Goal: Task Accomplishment & Management: Complete application form

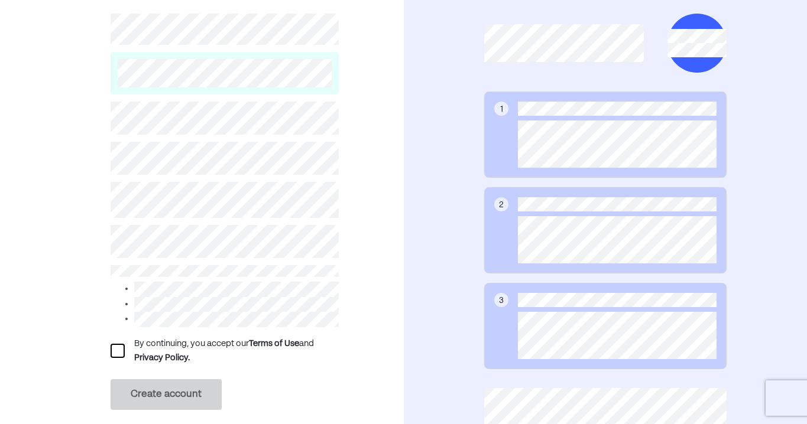
scroll to position [63, 0]
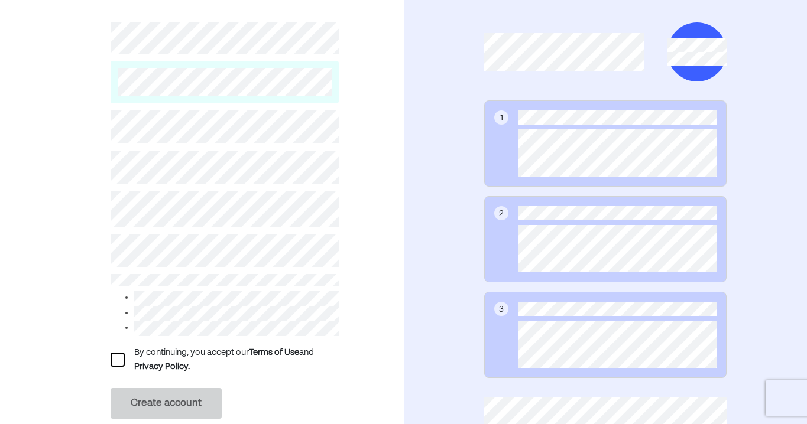
click at [121, 362] on div at bounding box center [118, 360] width 14 height 14
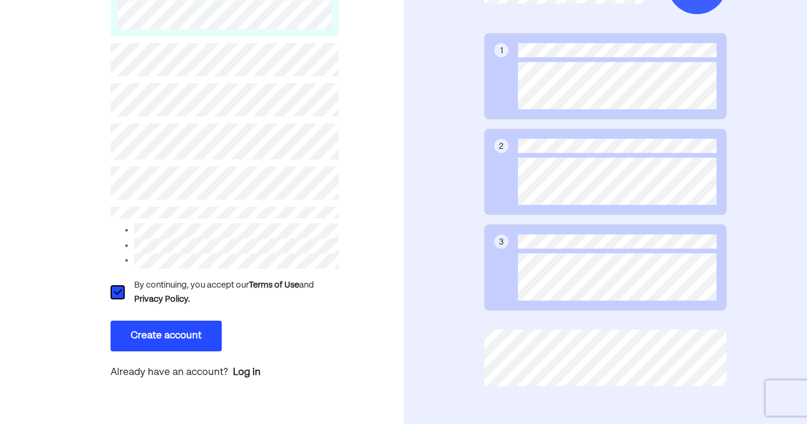
scroll to position [131, 0]
click at [193, 343] on button "Create account" at bounding box center [166, 336] width 111 height 31
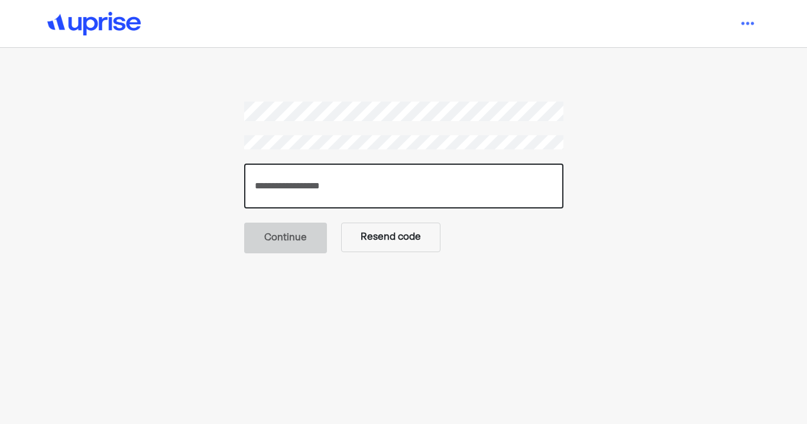
click at [372, 188] on input "number" at bounding box center [403, 186] width 319 height 45
type input "******"
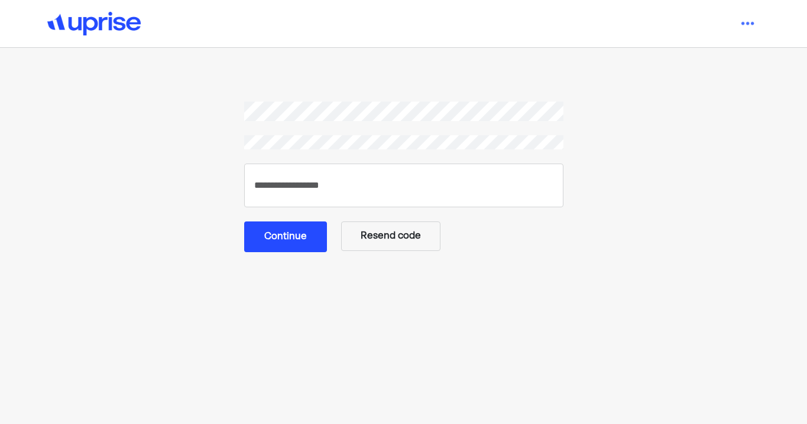
click at [304, 241] on button "Continue" at bounding box center [285, 237] width 83 height 31
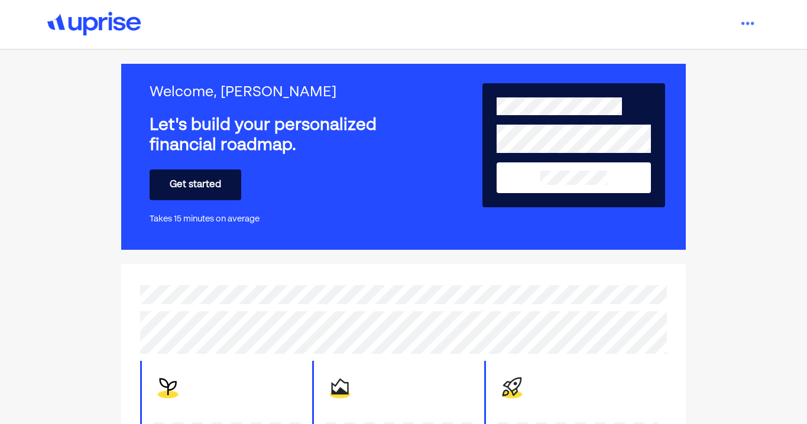
click at [220, 186] on button "Get started" at bounding box center [196, 185] width 92 height 31
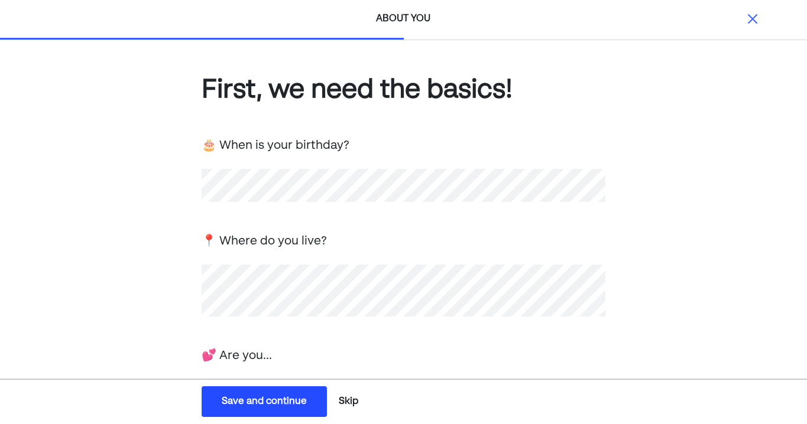
click at [407, 207] on div "First, we need the basics! 🎂 When is your birthday? 📍 Where do you live? 💕 Are …" at bounding box center [404, 357] width 404 height 568
click at [535, 329] on div "First, we need the basics! 🎂 When is your birthday? 📍 Where do you live? 💕 Are …" at bounding box center [404, 357] width 404 height 568
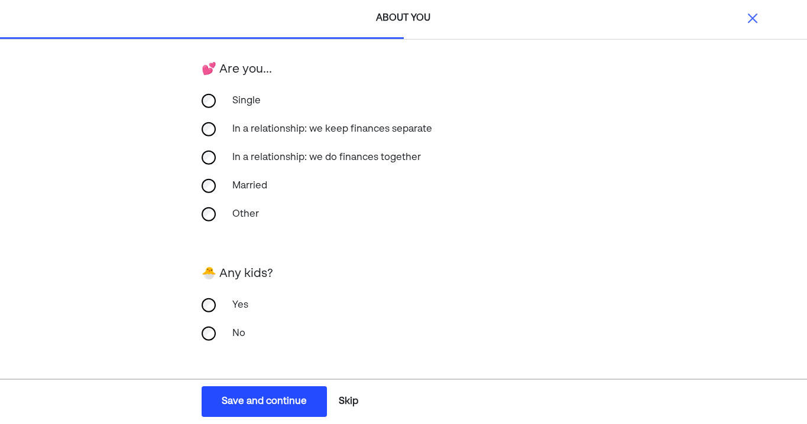
click at [290, 399] on div "Save and continue" at bounding box center [264, 402] width 85 height 14
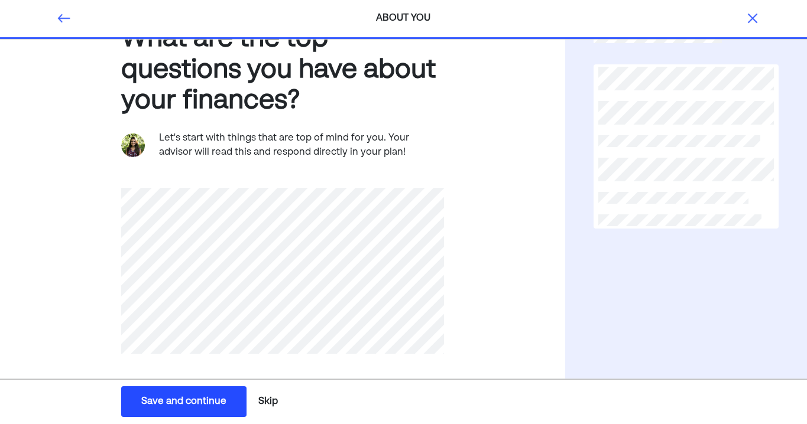
scroll to position [51, 0]
click at [186, 402] on div "Save and continue" at bounding box center [183, 402] width 85 height 14
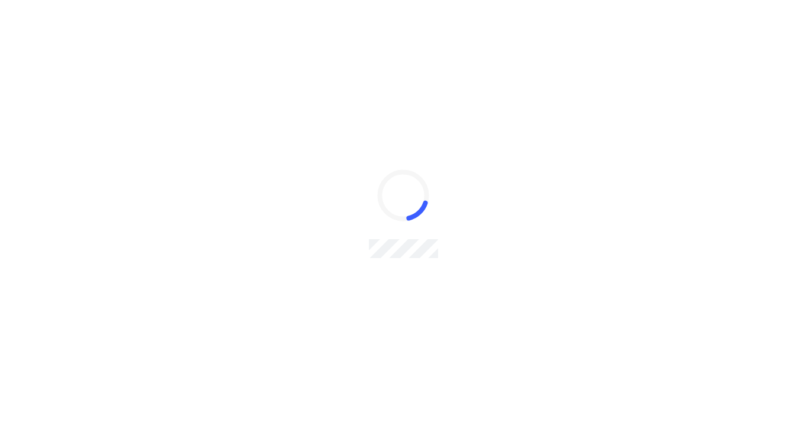
scroll to position [0, 0]
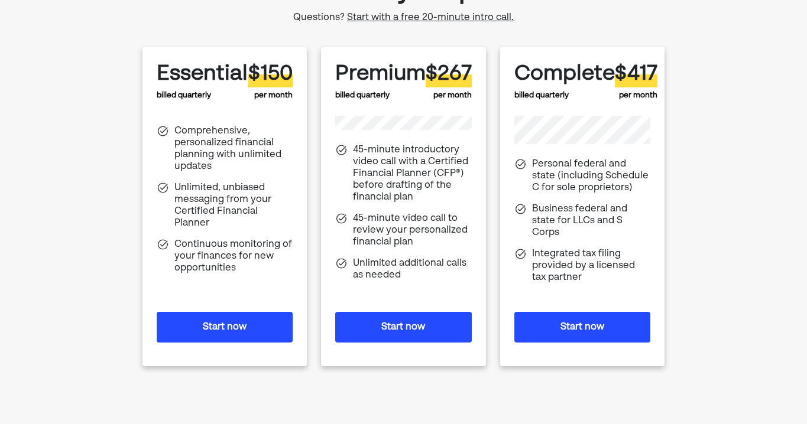
scroll to position [97, 0]
click at [425, 329] on button "Start now" at bounding box center [403, 326] width 136 height 31
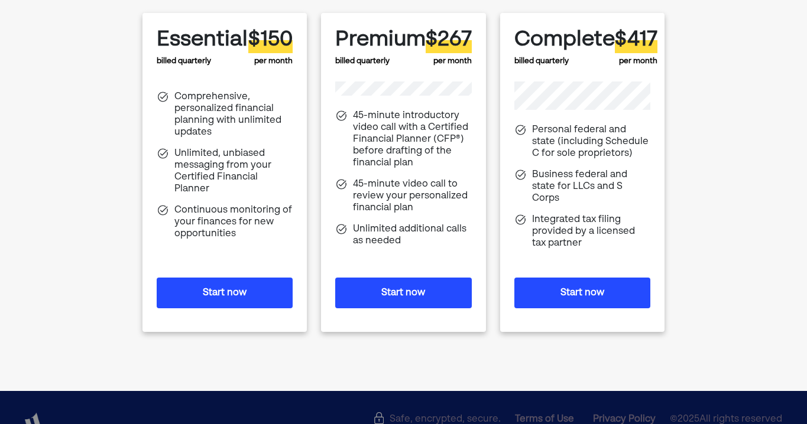
scroll to position [139, 0]
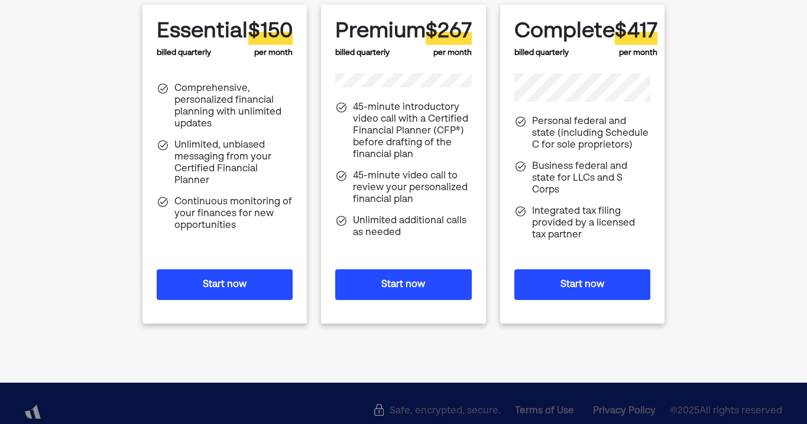
click at [408, 286] on button "Start now" at bounding box center [403, 284] width 136 height 31
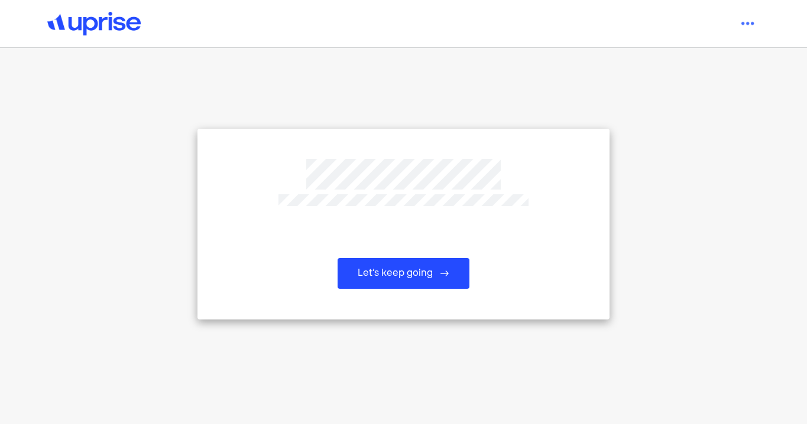
click at [444, 273] on img at bounding box center [444, 273] width 9 height 9
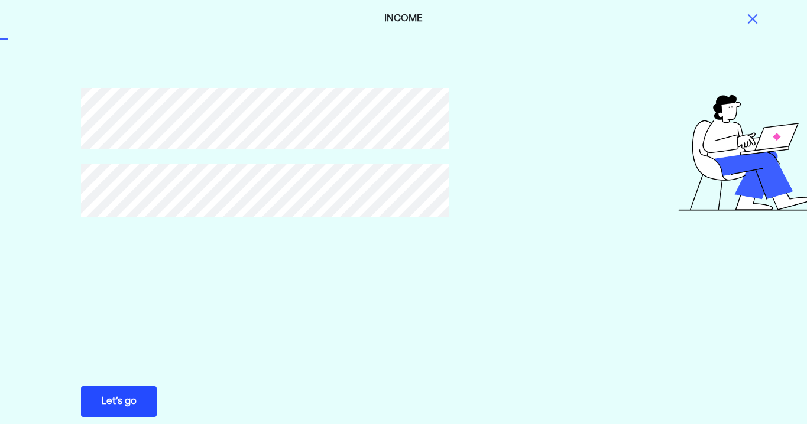
click at [139, 407] on button "Let’s go Save Let’s go" at bounding box center [119, 402] width 76 height 31
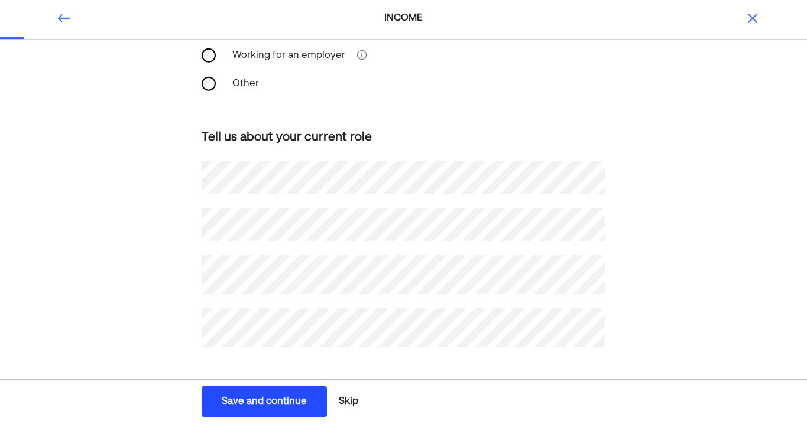
scroll to position [150, 0]
click at [289, 403] on div "Save and continue" at bounding box center [264, 402] width 85 height 14
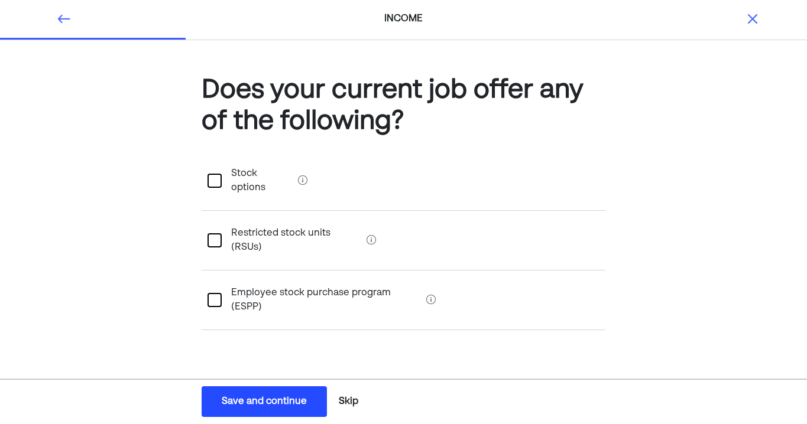
scroll to position [0, 0]
click at [297, 403] on div "Save and continue" at bounding box center [264, 402] width 85 height 14
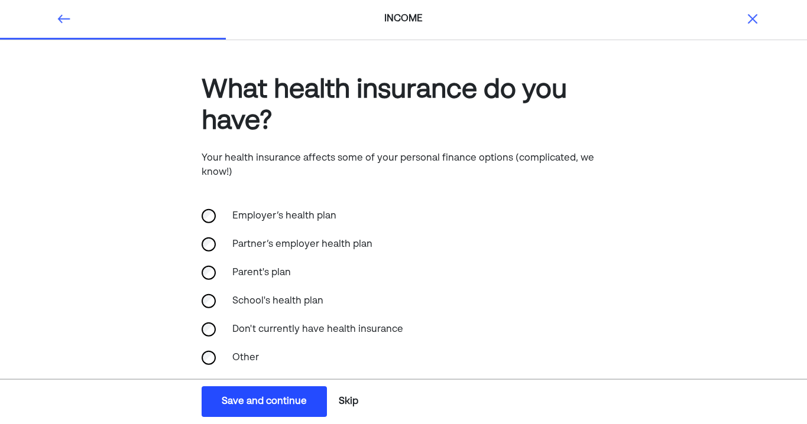
click at [294, 402] on div "Save and continue" at bounding box center [264, 402] width 85 height 14
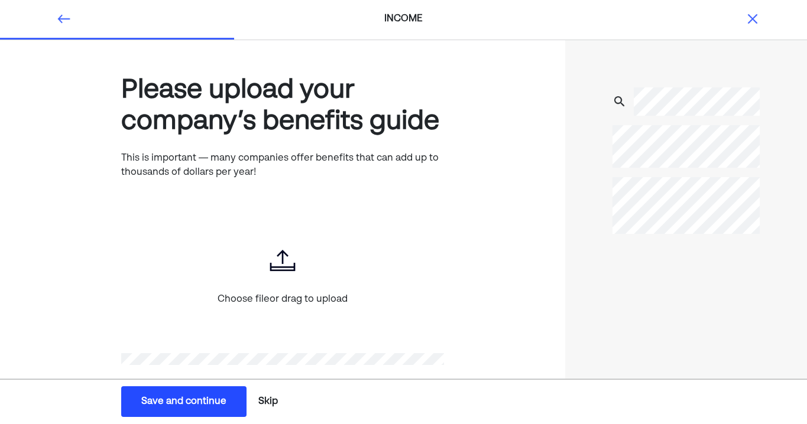
click at [277, 403] on button "Skip" at bounding box center [268, 402] width 29 height 30
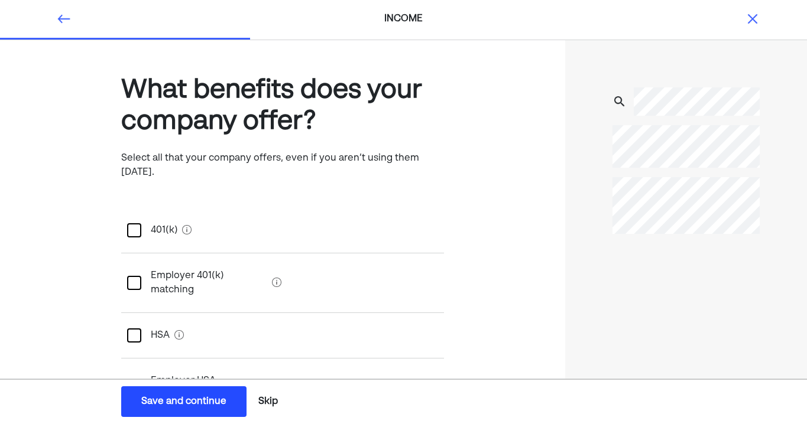
click at [139, 223] on div at bounding box center [134, 230] width 14 height 14
click at [139, 223] on div "L" at bounding box center [134, 230] width 14 height 14
click at [137, 276] on div at bounding box center [134, 283] width 14 height 14
click at [222, 402] on div "Save and continue" at bounding box center [183, 402] width 85 height 14
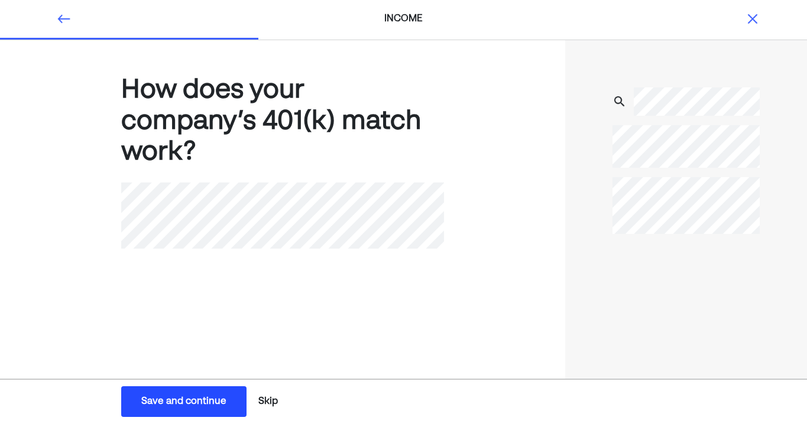
click at [200, 402] on div "Save and continue" at bounding box center [183, 402] width 85 height 14
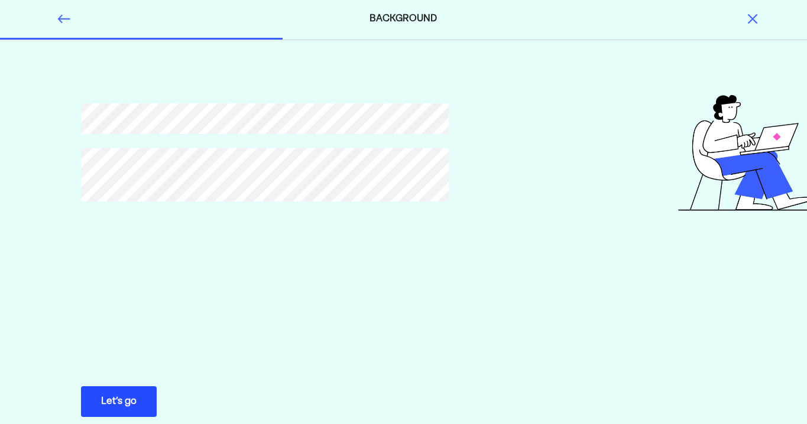
click at [142, 410] on button "Let’s go Save Let’s go" at bounding box center [119, 402] width 76 height 31
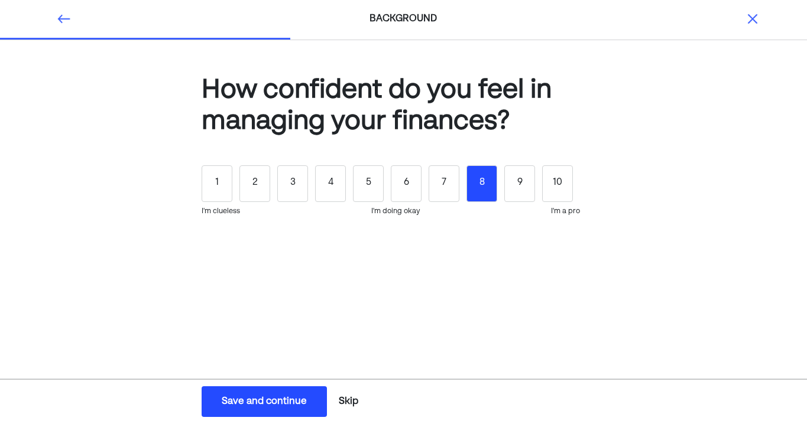
click at [476, 184] on div "8" at bounding box center [481, 183] width 31 height 37
click at [283, 405] on div "Save and continue" at bounding box center [264, 402] width 85 height 14
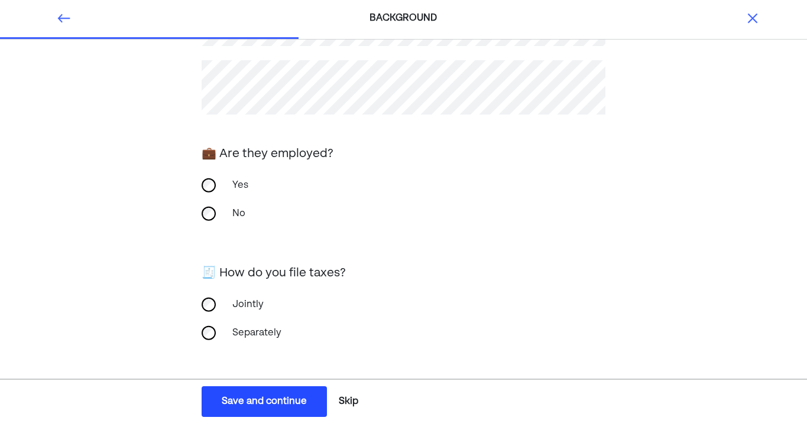
scroll to position [160, 0]
click at [297, 400] on div "Save and continue" at bounding box center [264, 402] width 85 height 14
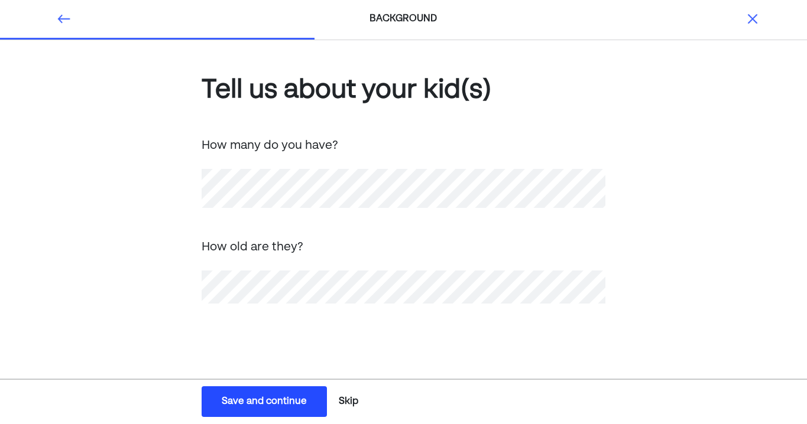
click at [291, 405] on div "Save and continue" at bounding box center [264, 402] width 85 height 14
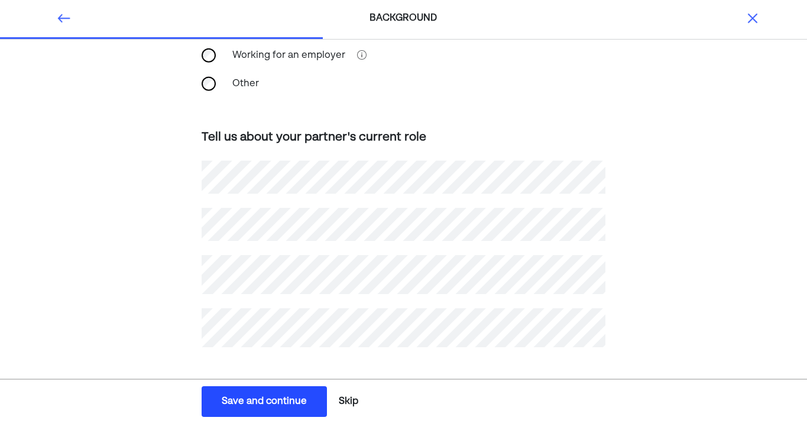
scroll to position [223, 0]
click at [307, 403] on div "Save and continue" at bounding box center [264, 402] width 85 height 14
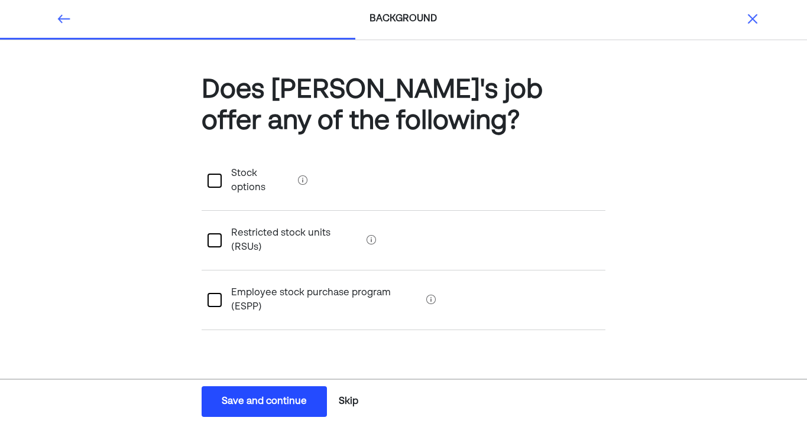
click at [351, 402] on button "Skip" at bounding box center [348, 402] width 29 height 30
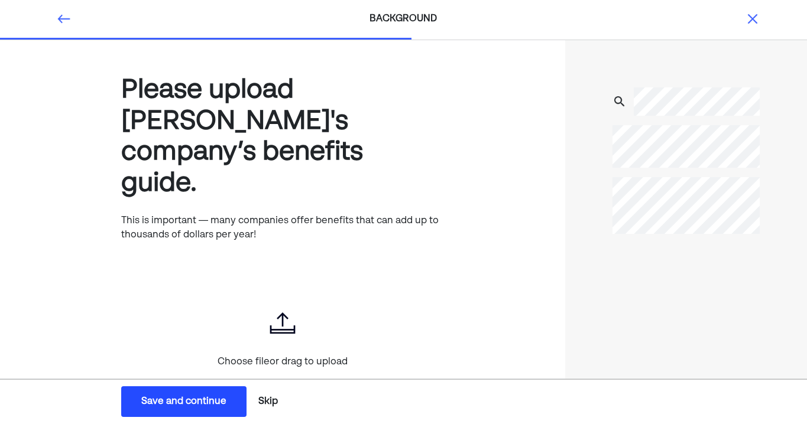
click at [275, 401] on button "Skip" at bounding box center [268, 402] width 29 height 30
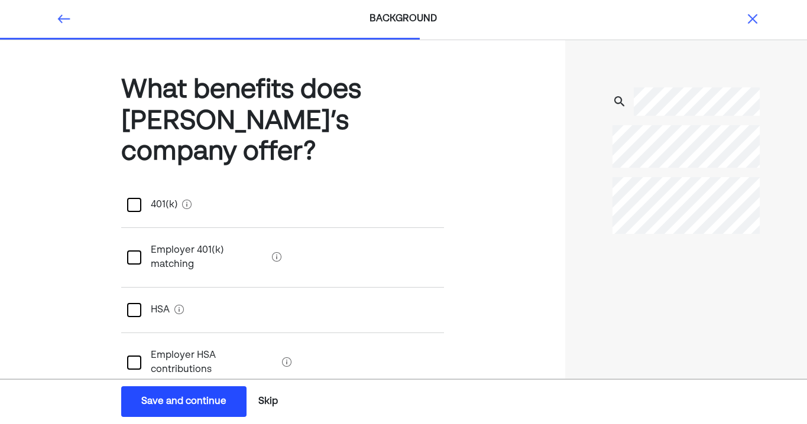
click at [137, 204] on div at bounding box center [134, 205] width 14 height 14
click at [223, 407] on div "Save and continue" at bounding box center [183, 402] width 85 height 14
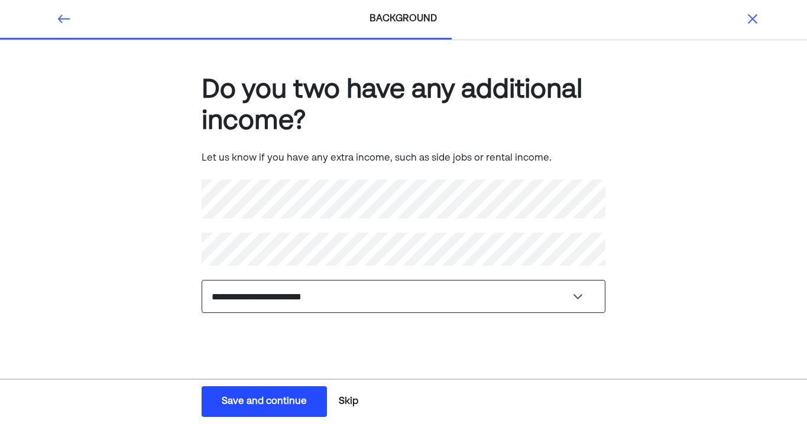
select select "**********"
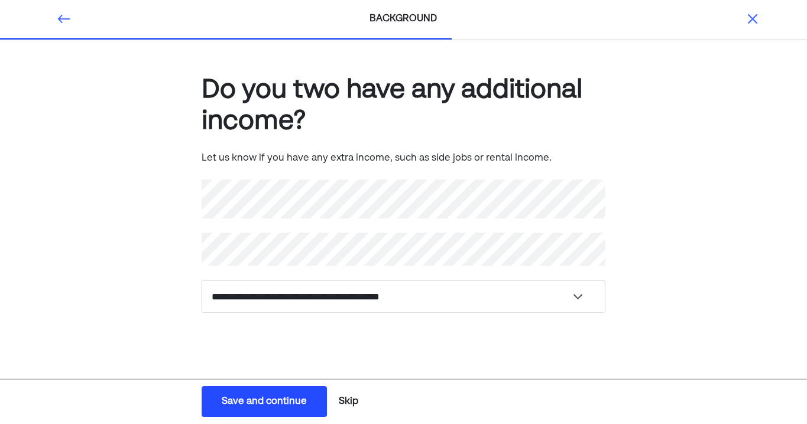
click at [304, 404] on div "Save and continue" at bounding box center [264, 402] width 85 height 14
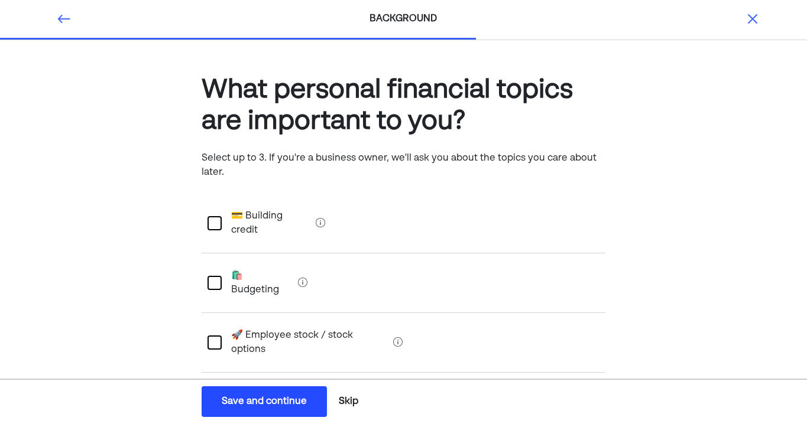
click at [217, 276] on div at bounding box center [214, 283] width 14 height 14
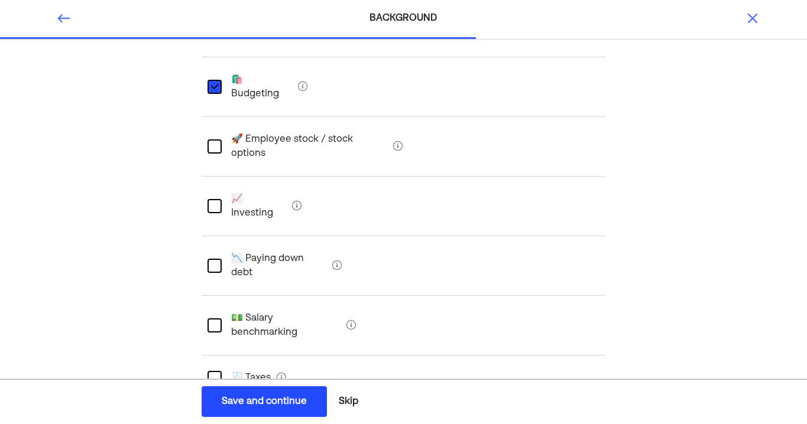
scroll to position [196, 0]
click at [220, 259] on div at bounding box center [214, 266] width 14 height 14
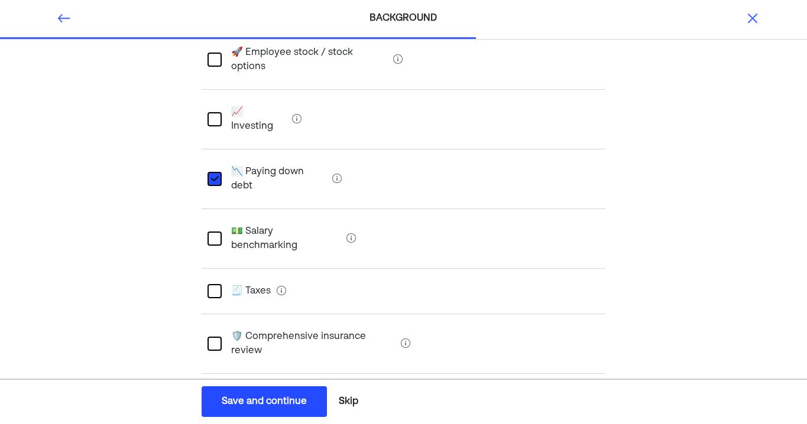
scroll to position [290, 0]
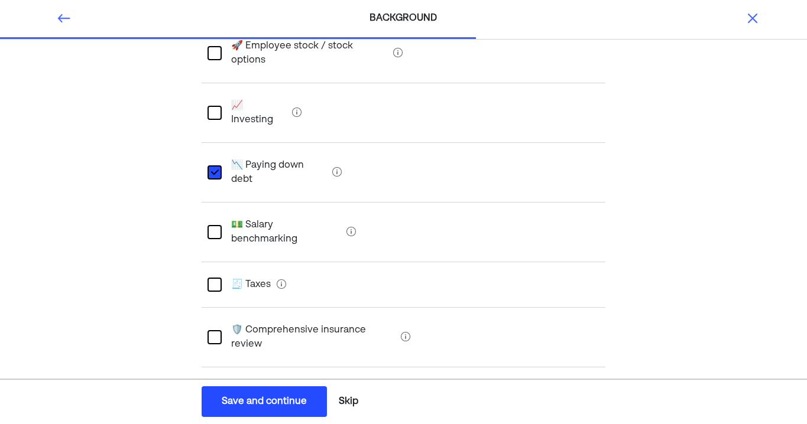
click at [214, 390] on div at bounding box center [214, 397] width 14 height 14
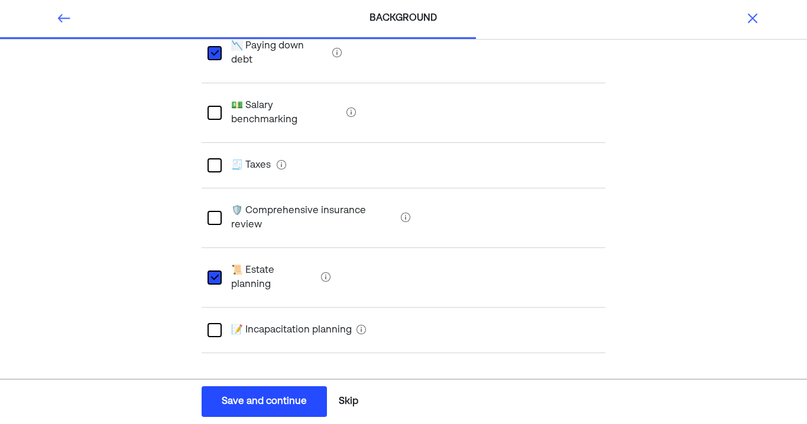
scroll to position [408, 0]
click at [283, 400] on div "Save and continue" at bounding box center [264, 402] width 85 height 14
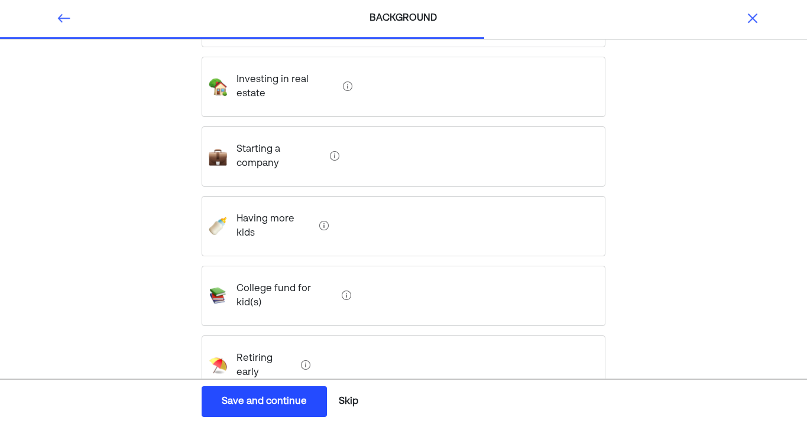
scroll to position [316, 0]
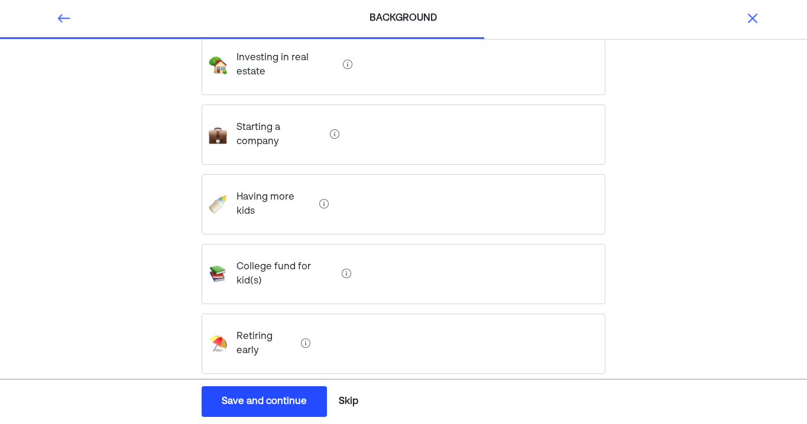
click at [257, 390] on debt "Paying off debt" at bounding box center [266, 413] width 78 height 47
click at [293, 251] on kid\(s\) "College fund for kid(s)" at bounding box center [281, 274] width 109 height 47
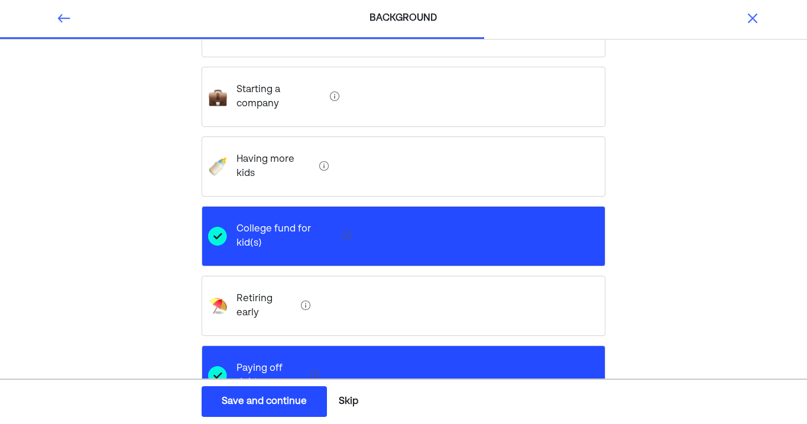
scroll to position [353, 0]
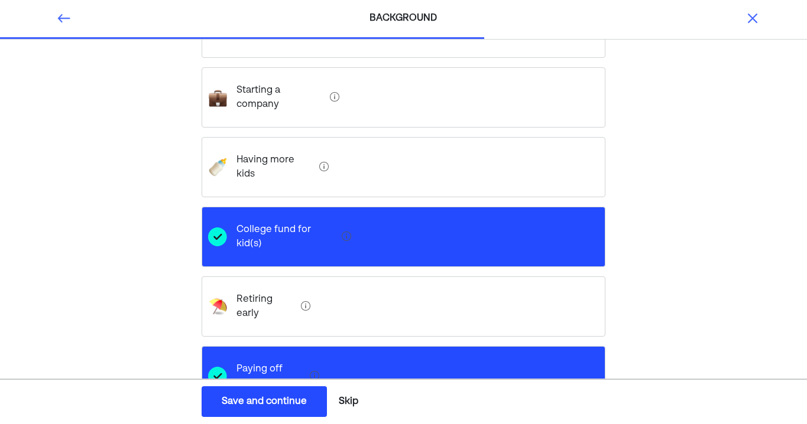
click at [290, 405] on div "Save and continue" at bounding box center [264, 402] width 85 height 14
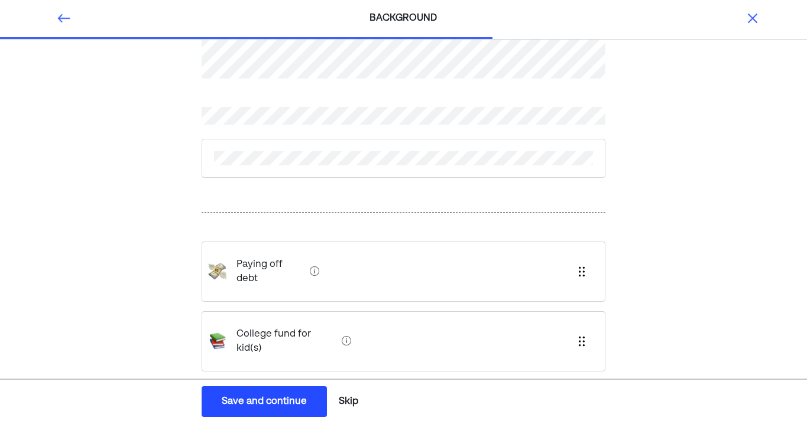
scroll to position [55, 0]
click at [253, 265] on debt "Paying off debt" at bounding box center [266, 272] width 78 height 47
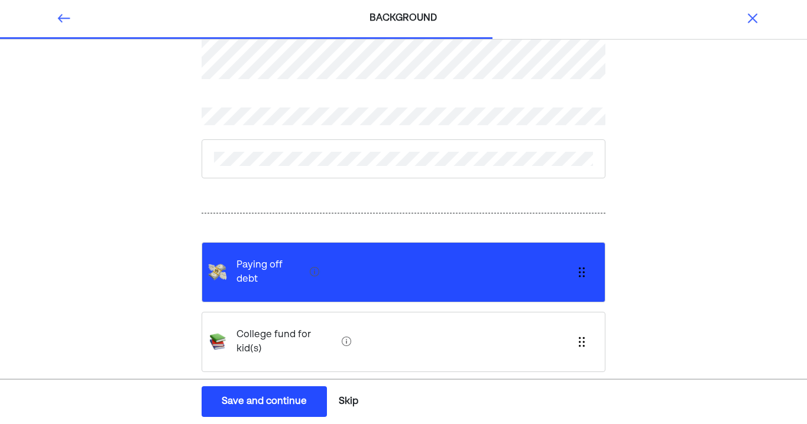
click at [284, 319] on kid\(s\) "College fund for kid(s)" at bounding box center [281, 342] width 109 height 47
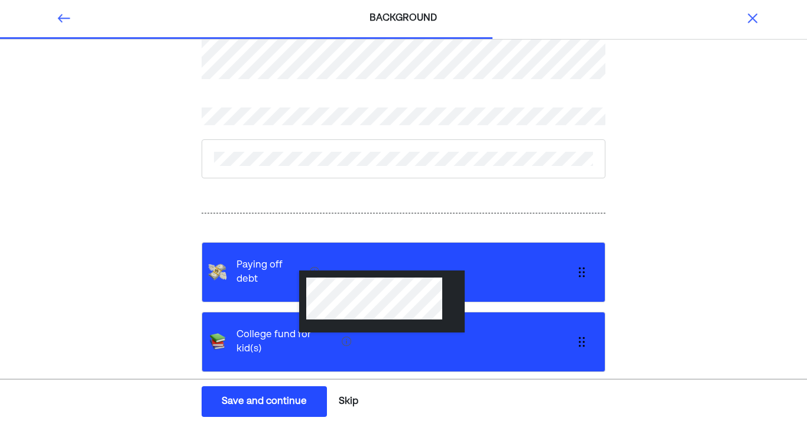
scroll to position [46, 0]
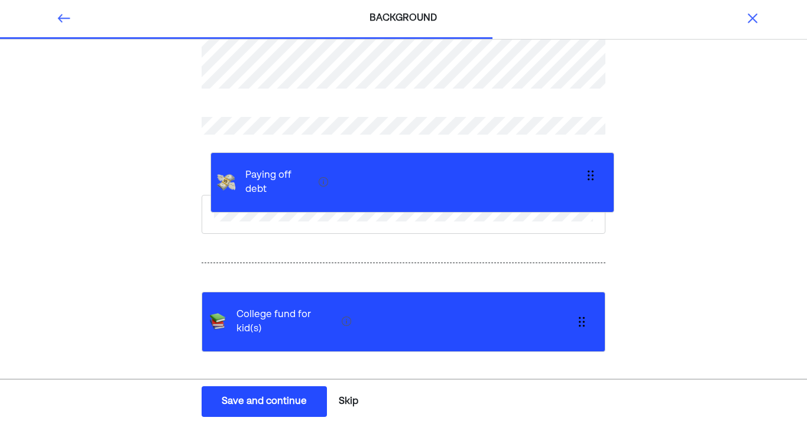
drag, startPoint x: 307, startPoint y: 264, endPoint x: 316, endPoint y: 171, distance: 93.2
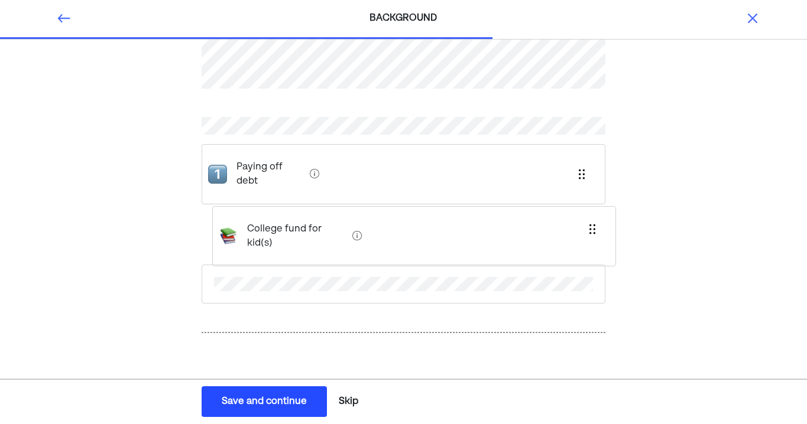
drag, startPoint x: 297, startPoint y: 317, endPoint x: 308, endPoint y: 220, distance: 97.5
click at [308, 220] on div "Paying off debt College fund for kid(s)" at bounding box center [404, 210] width 404 height 422
click at [282, 408] on div "Save and continue" at bounding box center [264, 402] width 85 height 14
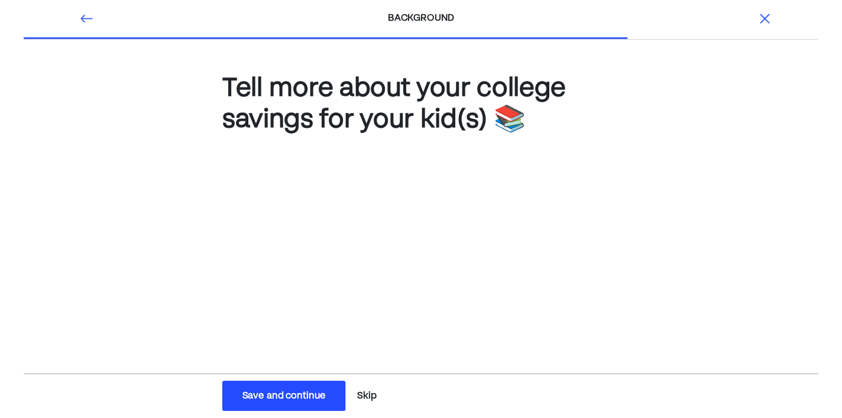
scroll to position [0, 0]
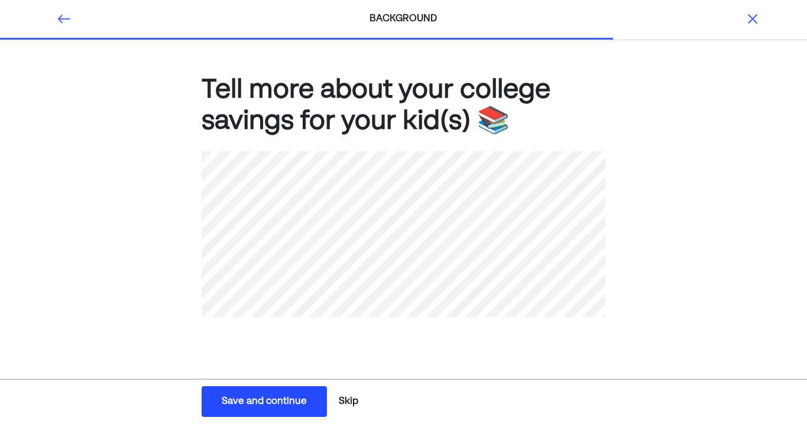
click at [279, 404] on div "Save and continue" at bounding box center [264, 402] width 85 height 14
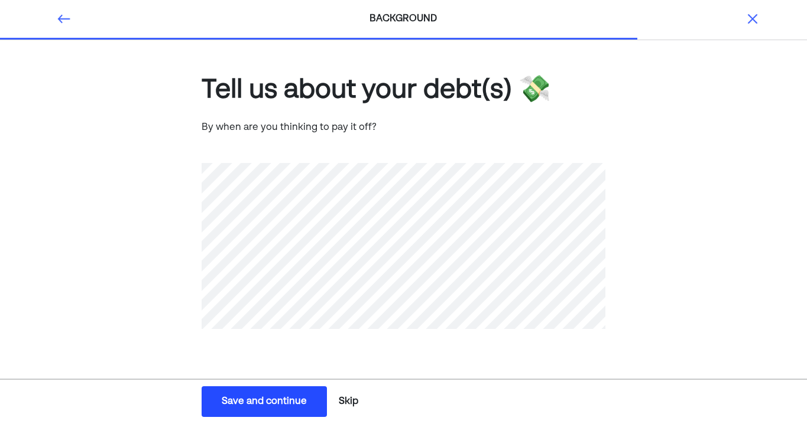
click at [270, 405] on div "Save and continue" at bounding box center [264, 402] width 85 height 14
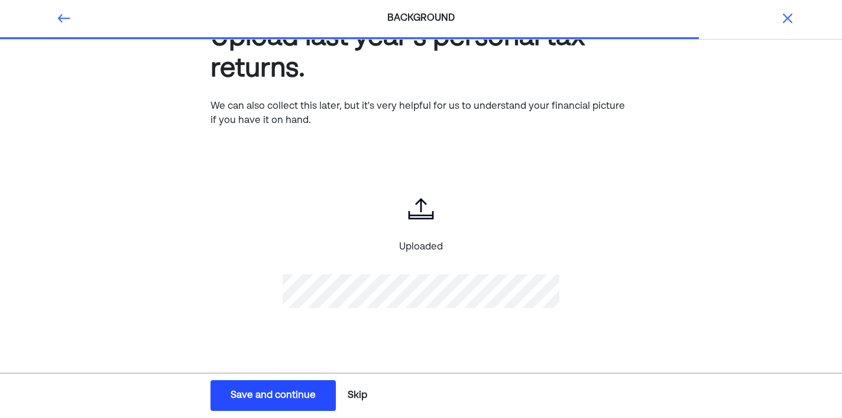
scroll to position [51, 0]
click at [316, 395] on div "Save and continue" at bounding box center [272, 395] width 85 height 14
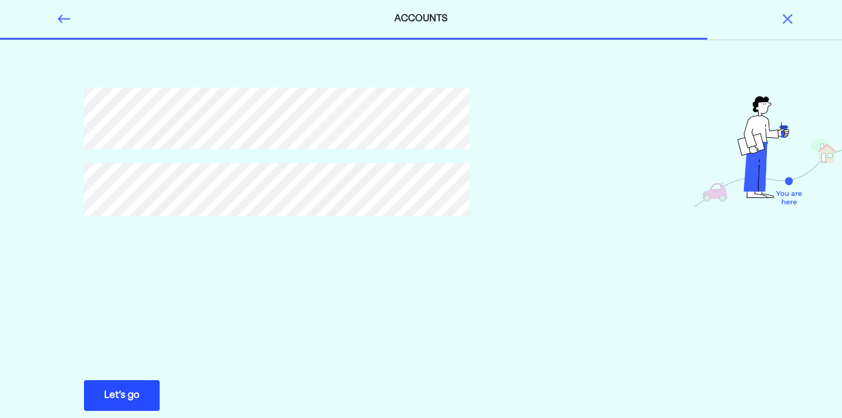
click at [121, 392] on div "Let’s go" at bounding box center [121, 395] width 35 height 14
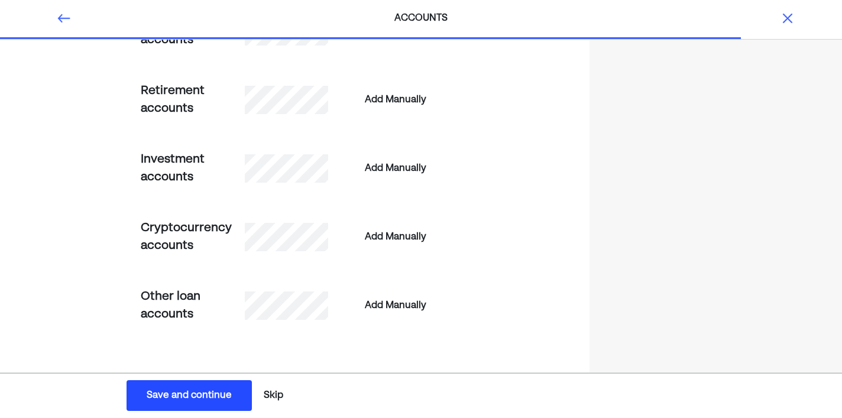
click at [280, 392] on button "Skip" at bounding box center [273, 396] width 29 height 30
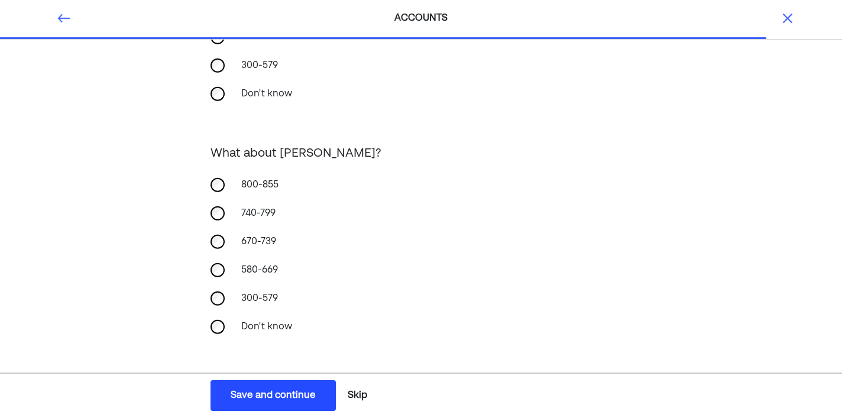
scroll to position [219, 0]
click at [319, 400] on button "Save and continue Save Save and continue" at bounding box center [272, 395] width 125 height 31
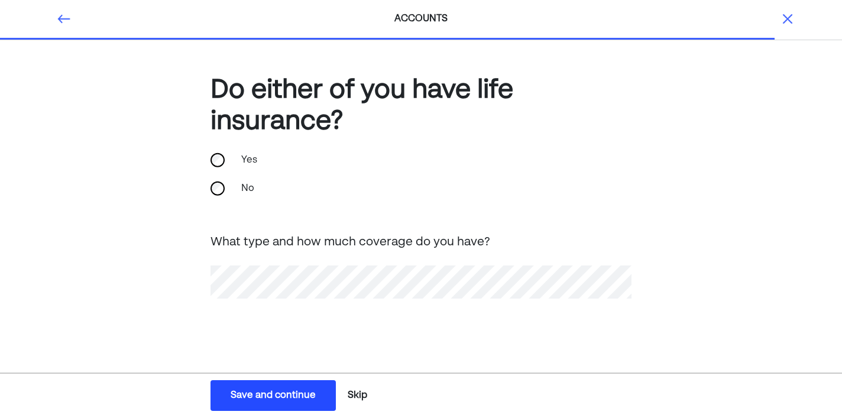
click at [297, 392] on div "Save and continue" at bounding box center [272, 395] width 85 height 14
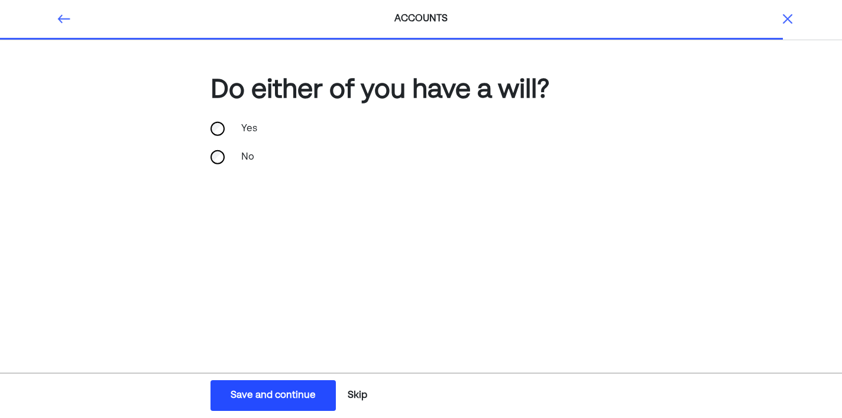
click at [297, 398] on div "Save and continue" at bounding box center [272, 395] width 85 height 14
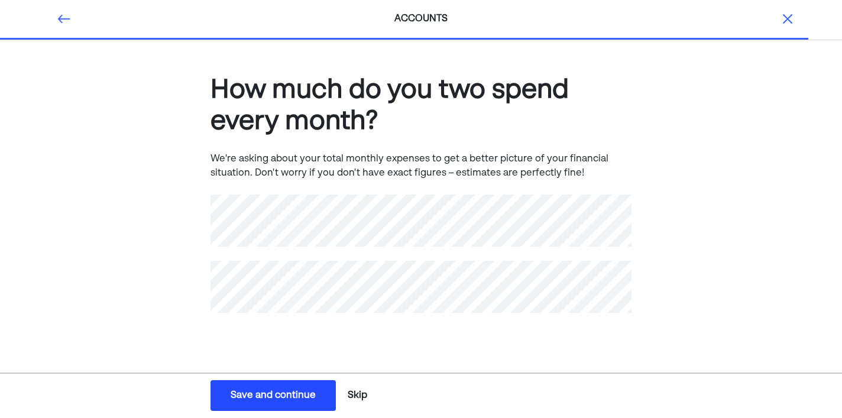
click at [361, 396] on button "Skip" at bounding box center [357, 396] width 29 height 30
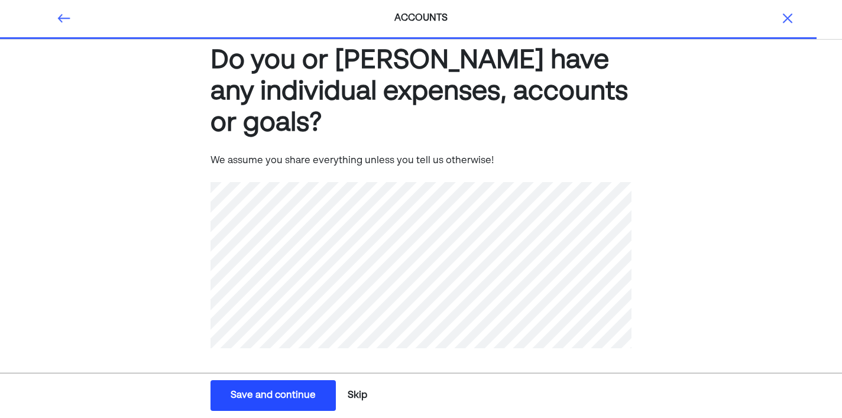
scroll to position [29, 0]
click at [364, 395] on button "Skip" at bounding box center [357, 396] width 29 height 30
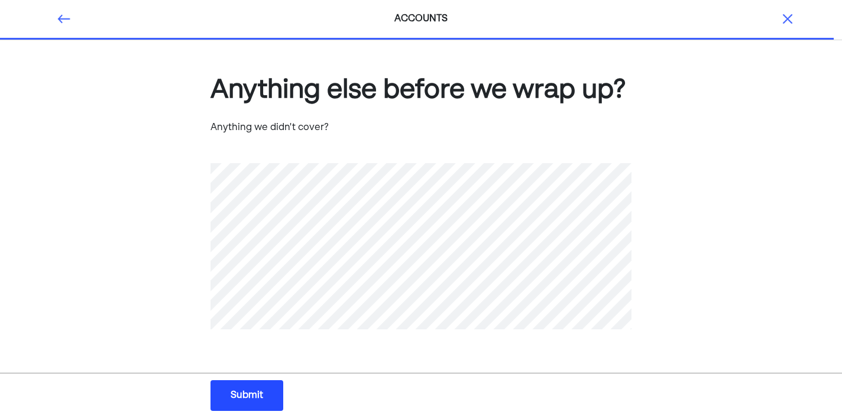
click at [252, 392] on div "Submit" at bounding box center [246, 395] width 33 height 14
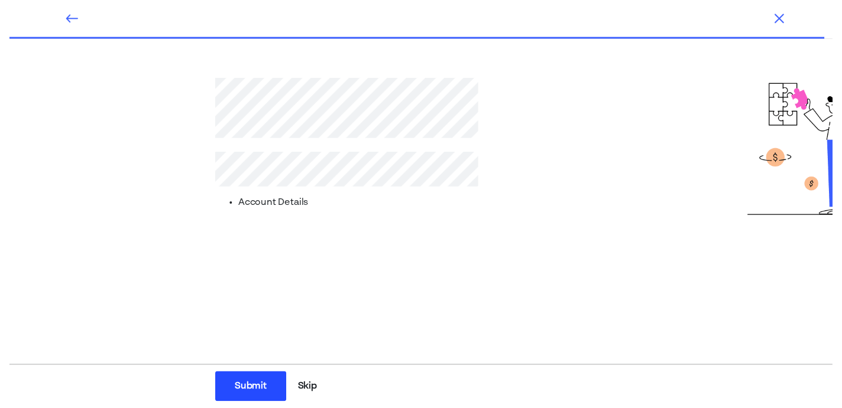
scroll to position [9, 0]
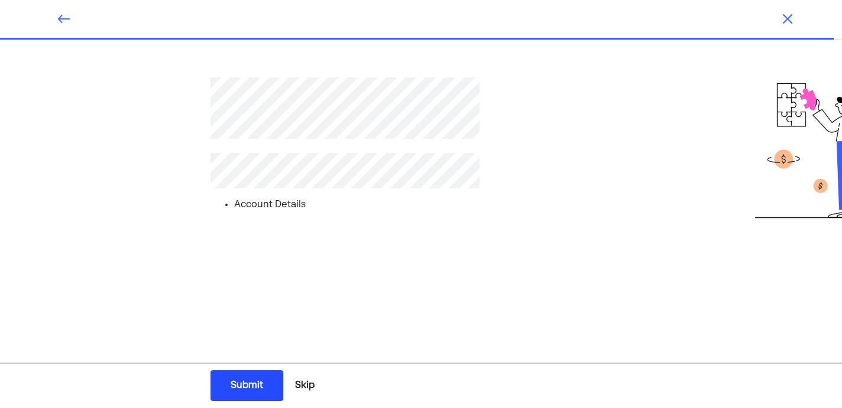
click at [307, 387] on button "Skip" at bounding box center [304, 386] width 29 height 30
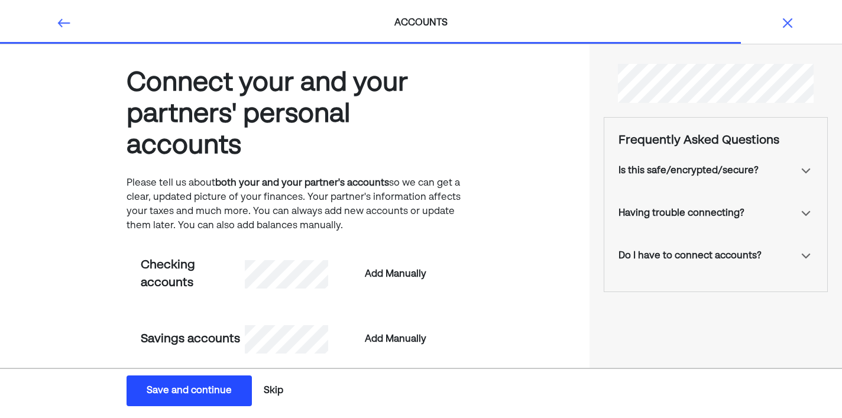
scroll to position [0, 0]
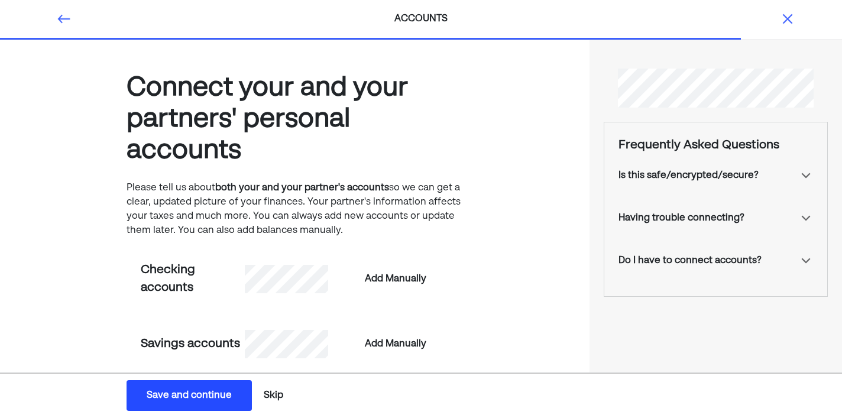
click at [277, 397] on button "Skip" at bounding box center [273, 396] width 29 height 30
click at [225, 397] on button "Skip" at bounding box center [220, 396] width 29 height 30
click at [173, 398] on div "Submit" at bounding box center [163, 395] width 33 height 14
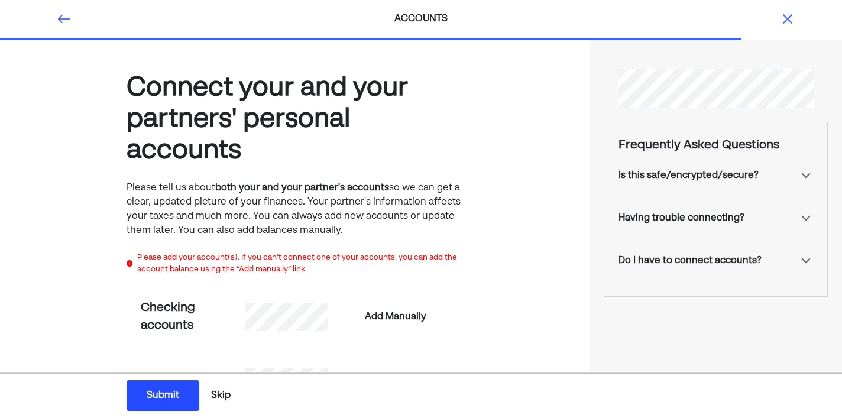
click at [224, 397] on button "Skip" at bounding box center [220, 396] width 29 height 30
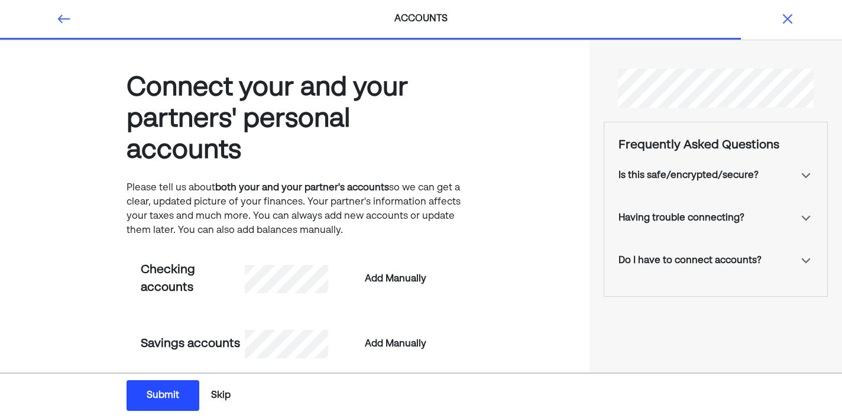
click at [222, 397] on button "Skip" at bounding box center [220, 396] width 29 height 30
click at [223, 395] on button "Skip" at bounding box center [220, 396] width 29 height 30
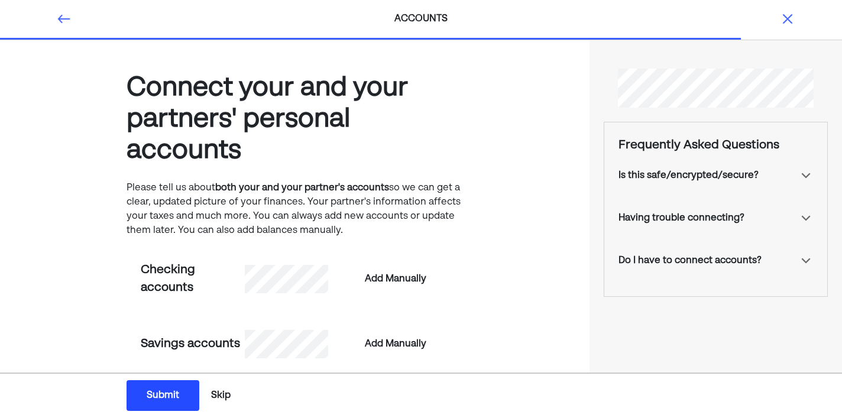
click at [223, 395] on button "Skip" at bounding box center [220, 396] width 29 height 30
click at [181, 395] on button "Submit Submit Submit" at bounding box center [162, 395] width 73 height 31
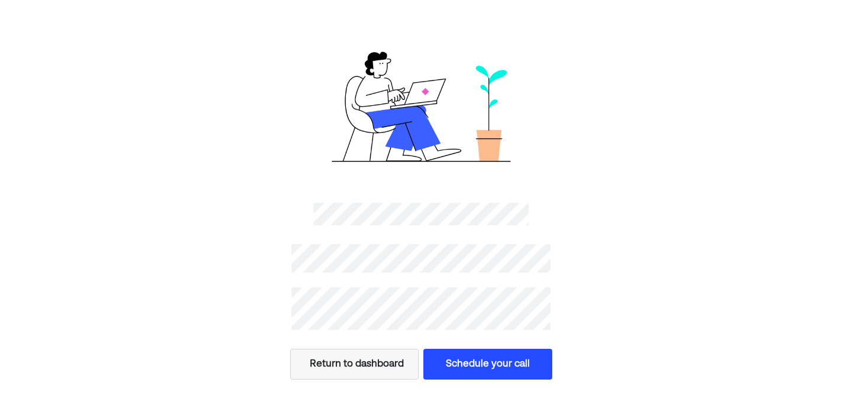
click at [509, 365] on button "Schedule your call" at bounding box center [487, 364] width 129 height 31
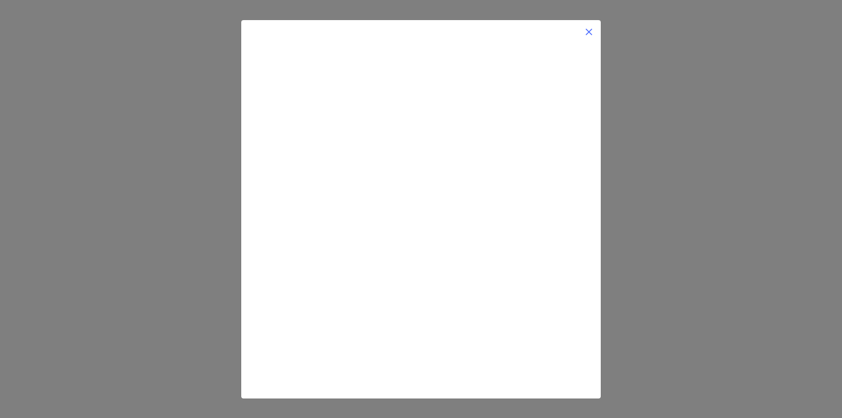
click at [589, 34] on img at bounding box center [588, 31] width 9 height 9
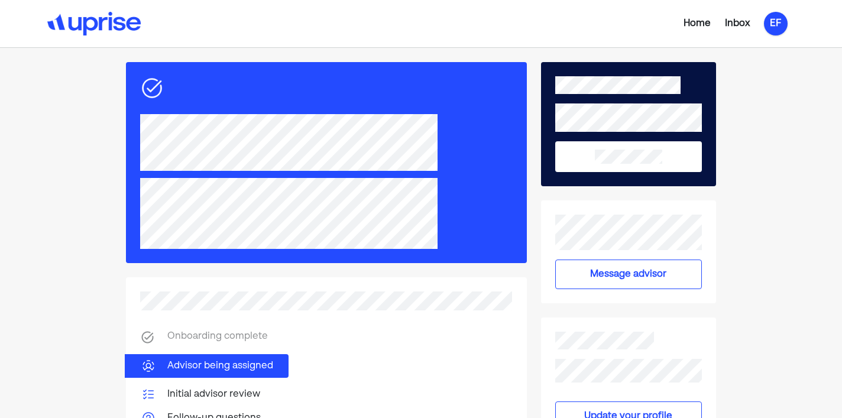
click at [778, 33] on div "EF" at bounding box center [776, 24] width 24 height 24
click at [771, 95] on div "Log out" at bounding box center [765, 95] width 35 height 14
